Goal: Transaction & Acquisition: Purchase product/service

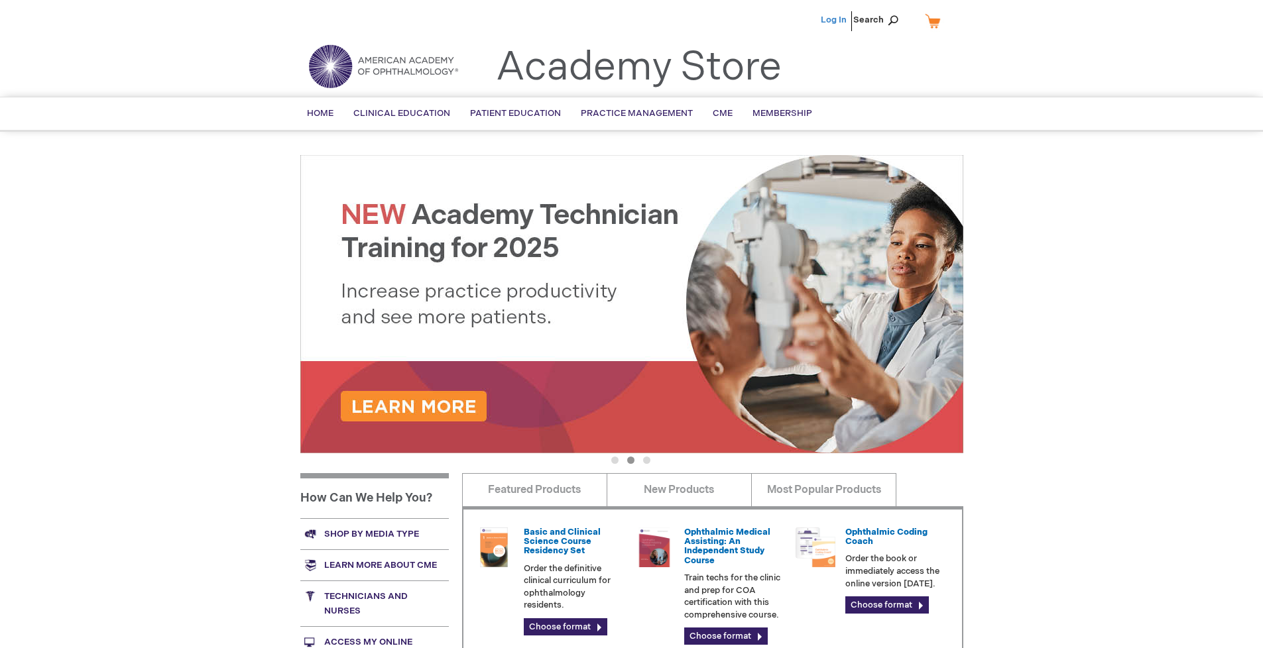
click at [835, 20] on link "Log In" at bounding box center [834, 20] width 26 height 11
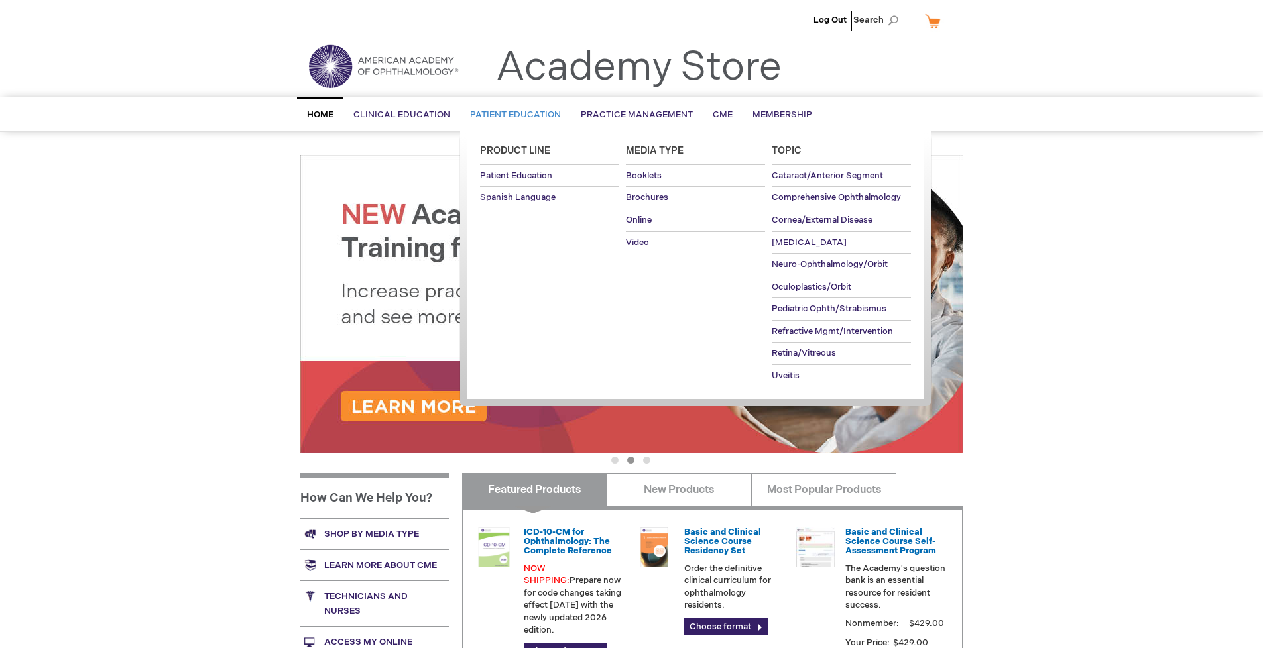
click at [512, 115] on span "Patient Education" at bounding box center [515, 114] width 91 height 11
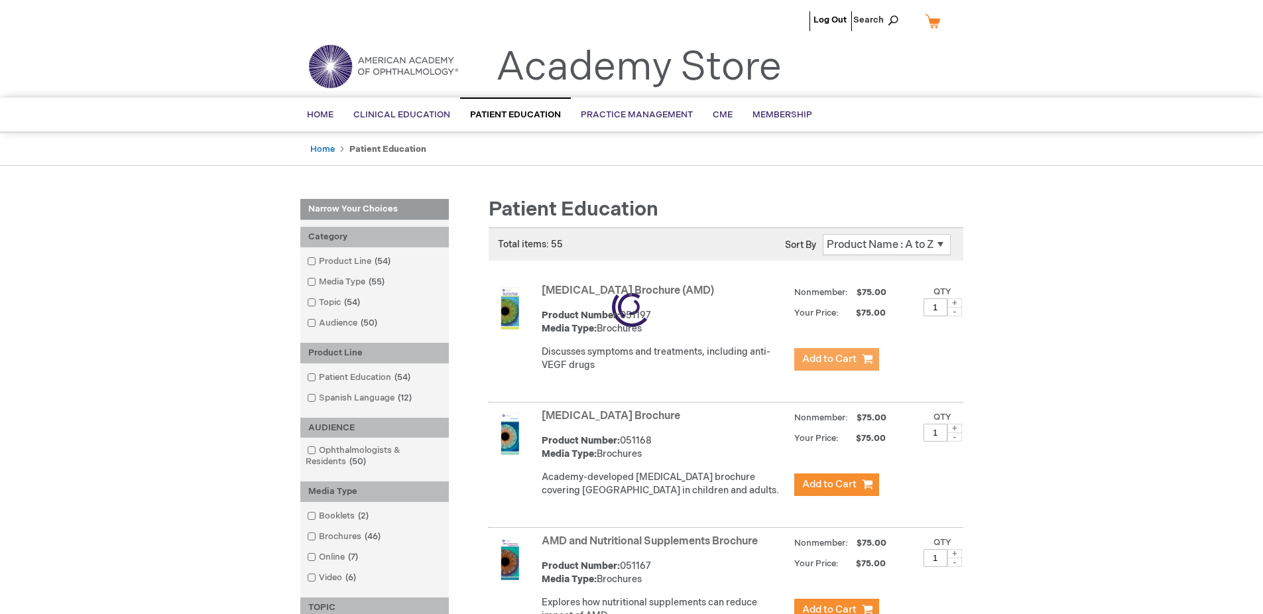
click at [836, 359] on span "Add to Cart" at bounding box center [829, 359] width 54 height 13
